Goal: Check status

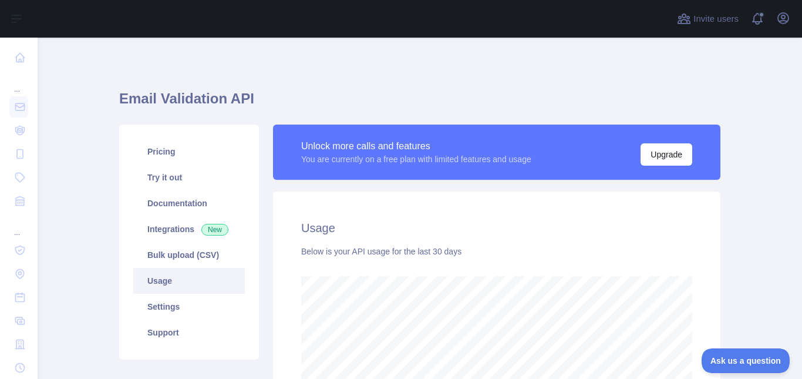
scroll to position [341, 756]
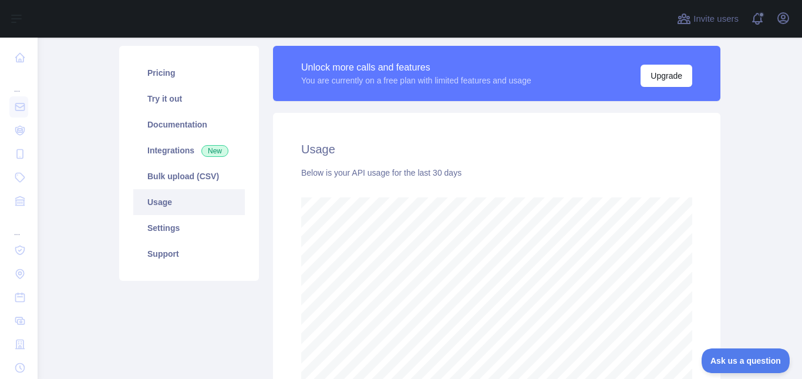
scroll to position [61, 0]
